Goal: Transaction & Acquisition: Purchase product/service

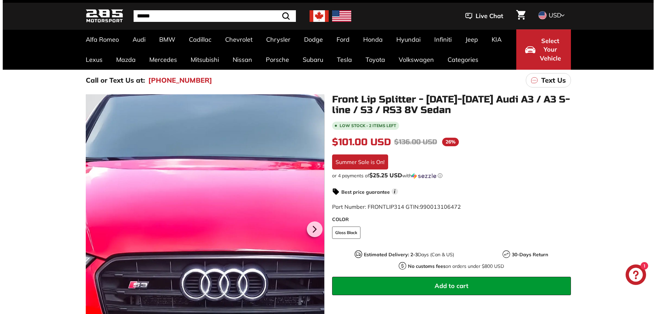
scroll to position [171, 0]
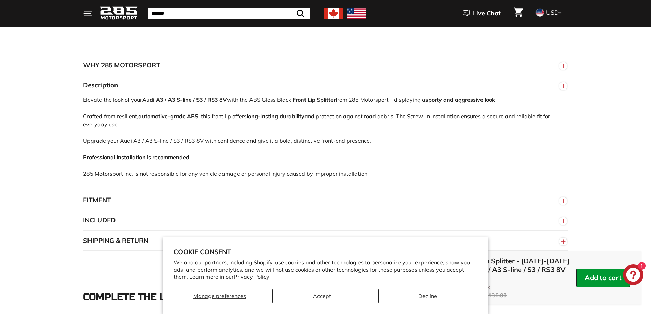
scroll to position [444, 0]
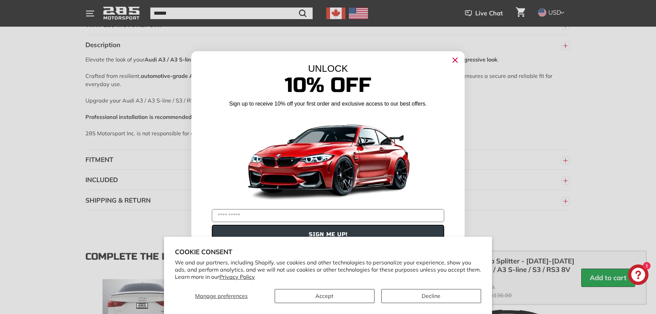
click at [460, 62] on circle "Close dialog" at bounding box center [455, 60] width 10 height 10
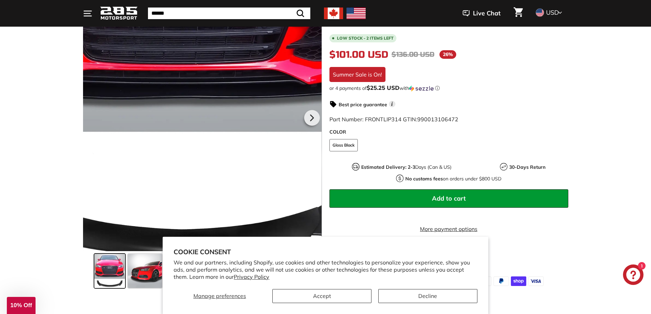
scroll to position [68, 0]
